Goal: Navigation & Orientation: Find specific page/section

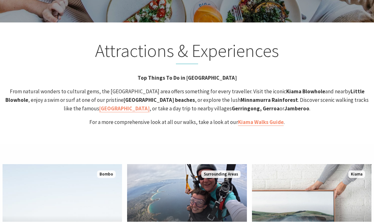
scroll to position [1239, 0]
click at [149, 105] on strong "Kiama Coast Walk" at bounding box center [124, 108] width 50 height 7
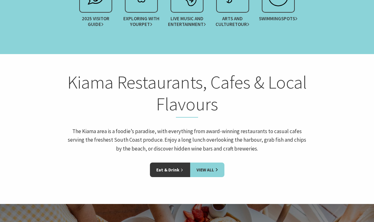
scroll to position [849, 0]
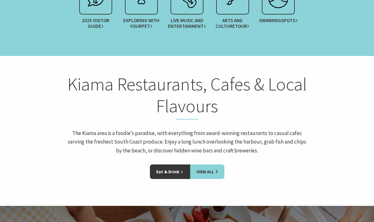
click at [315, 74] on div "Kiama Restaurants, Cafes & Local Flavours The Kiama area is a foodie’s paradise…" at bounding box center [187, 119] width 374 height 91
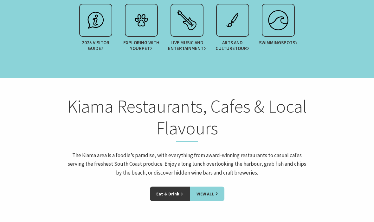
scroll to position [827, 0]
click at [175, 187] on link "Eat & Drink" at bounding box center [170, 194] width 40 height 15
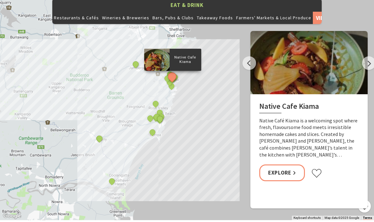
scroll to position [715, 0]
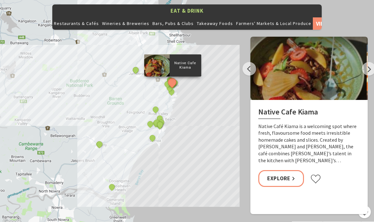
click at [363, 62] on button "Next" at bounding box center [369, 69] width 14 height 14
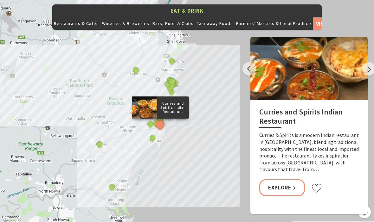
scroll to position [709, 0]
click at [364, 62] on button "Next" at bounding box center [369, 69] width 14 height 14
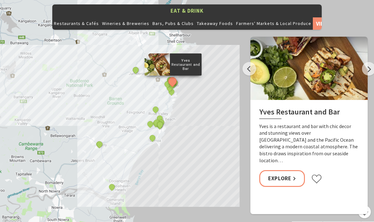
click at [359, 57] on div at bounding box center [308, 68] width 117 height 63
click at [368, 62] on button "Next" at bounding box center [369, 69] width 14 height 14
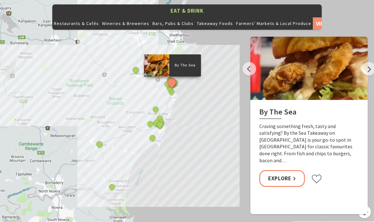
click at [363, 62] on button "Next" at bounding box center [369, 69] width 14 height 14
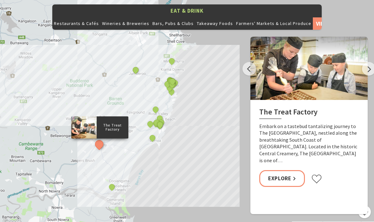
click at [366, 62] on button "Next" at bounding box center [369, 69] width 14 height 14
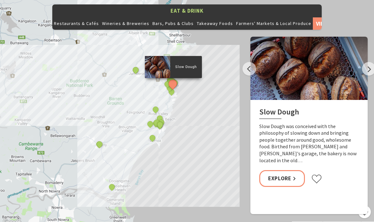
click at [365, 62] on button "Next" at bounding box center [369, 69] width 14 height 14
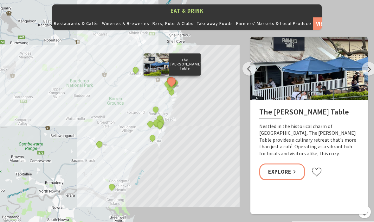
click at [359, 55] on div at bounding box center [308, 68] width 117 height 63
click at [364, 62] on button "Next" at bounding box center [369, 69] width 14 height 14
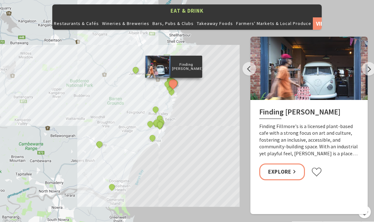
click at [362, 67] on div at bounding box center [308, 68] width 117 height 63
click at [365, 62] on button "Next" at bounding box center [369, 69] width 14 height 14
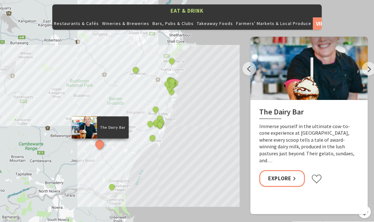
click at [363, 62] on button "Next" at bounding box center [369, 69] width 14 height 14
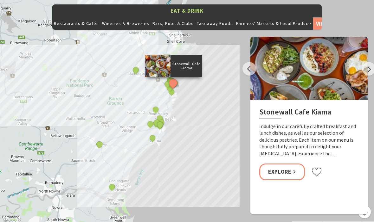
click at [366, 62] on button "Next" at bounding box center [369, 69] width 14 height 14
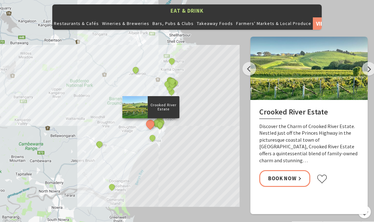
click at [365, 62] on button "Next" at bounding box center [369, 69] width 14 height 14
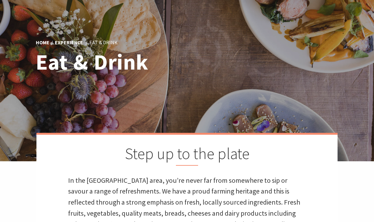
scroll to position [0, 0]
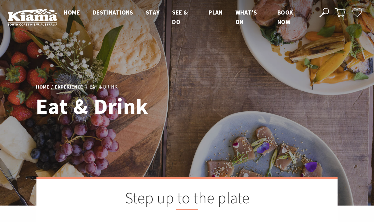
click at [70, 11] on span "Home" at bounding box center [72, 13] width 16 height 8
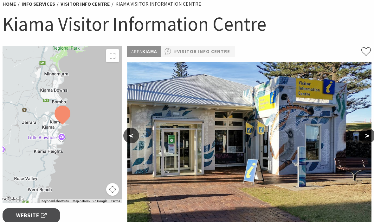
scroll to position [55, 0]
click at [215, 50] on link "#Visitor Info Centre" at bounding box center [202, 52] width 56 height 8
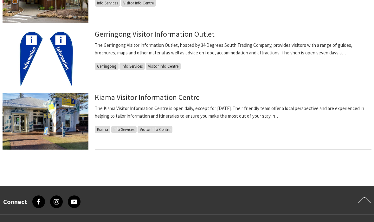
scroll to position [177, 0]
click at [100, 128] on span "Kiama" at bounding box center [103, 129] width 16 height 7
click at [103, 124] on div "Kiama Visitor Information Centre The Kiama Visitor Information Centre is open d…" at bounding box center [233, 121] width 276 height 57
click at [169, 97] on link "Kiama Visitor Information Centre" at bounding box center [147, 97] width 105 height 9
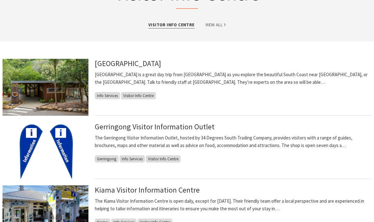
scroll to position [86, 0]
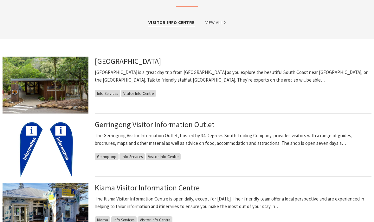
click at [154, 188] on link "Kiama Visitor Information Centre" at bounding box center [147, 187] width 105 height 9
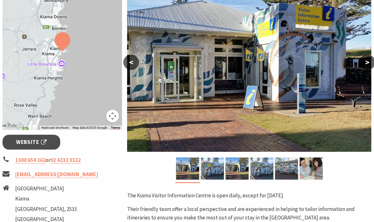
scroll to position [123, 0]
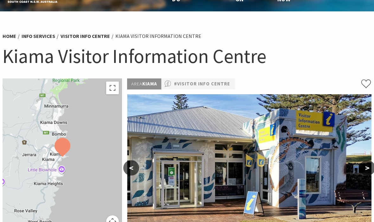
scroll to position [17, 0]
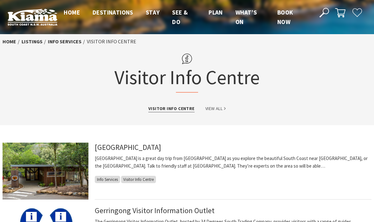
scroll to position [108, 0]
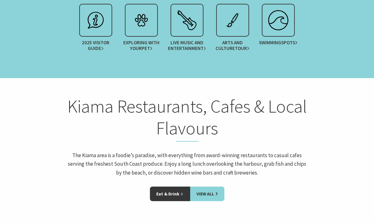
scroll to position [827, 0]
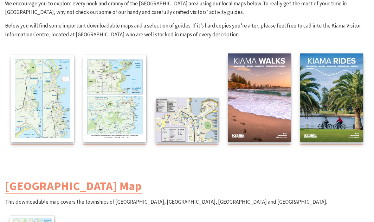
scroll to position [97, 0]
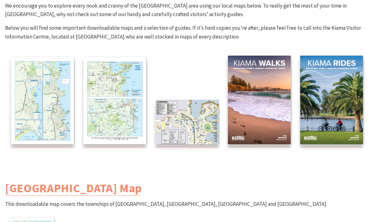
click at [26, 107] on img at bounding box center [42, 100] width 63 height 87
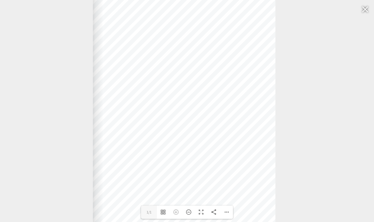
click at [359, 10] on div at bounding box center [365, 9] width 15 height 15
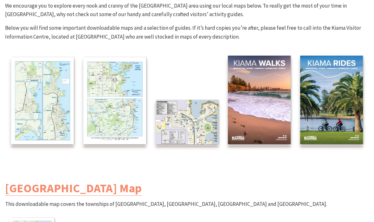
click at [202, 117] on img at bounding box center [186, 122] width 63 height 44
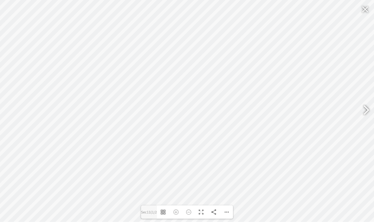
scroll to position [85, 0]
type input "Sec11"
